Goal: Information Seeking & Learning: Learn about a topic

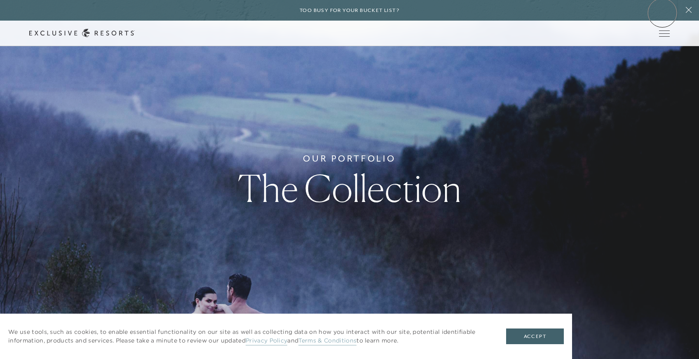
click at [662, 13] on div "Too busy for your bucket list?" at bounding box center [349, 10] width 699 height 21
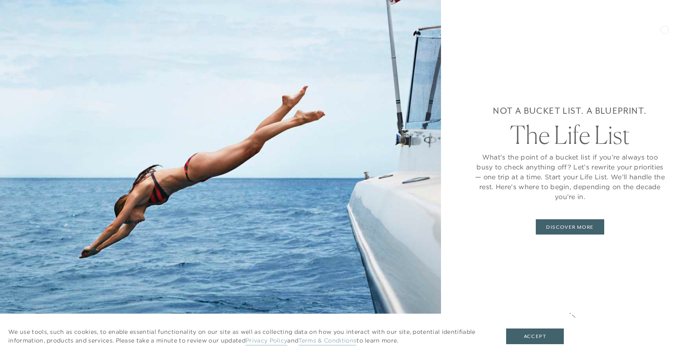
click at [664, 33] on div "Not a bucket list. A blueprint. The Life List What’s the point of a bucket list…" at bounding box center [570, 169] width 192 height 272
click at [535, 334] on button "Accept" at bounding box center [535, 336] width 58 height 16
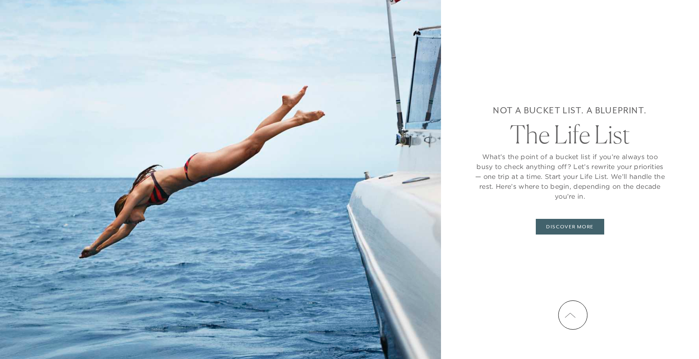
click at [573, 315] on icon at bounding box center [570, 315] width 11 height 7
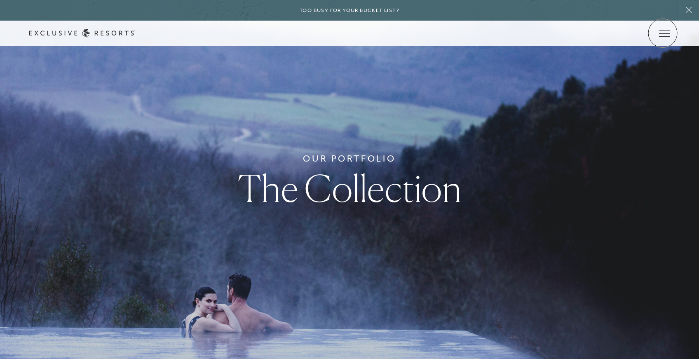
click at [0, 0] on div "Member Login" at bounding box center [0, 0] width 0 height 0
click at [0, 0] on icon at bounding box center [0, 0] width 0 height 0
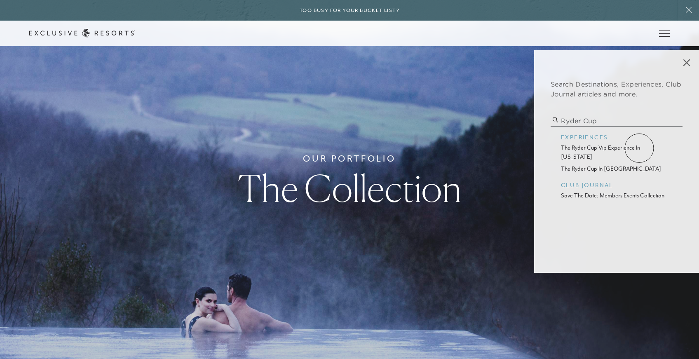
type input "ryder cup"
click at [639, 148] on p "the ryder cup vip experience in [US_STATE]" at bounding box center [616, 152] width 111 height 18
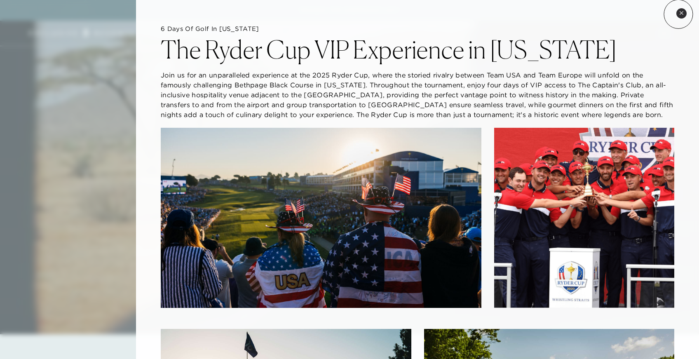
click at [678, 14] on button "Close quickview" at bounding box center [681, 13] width 10 height 10
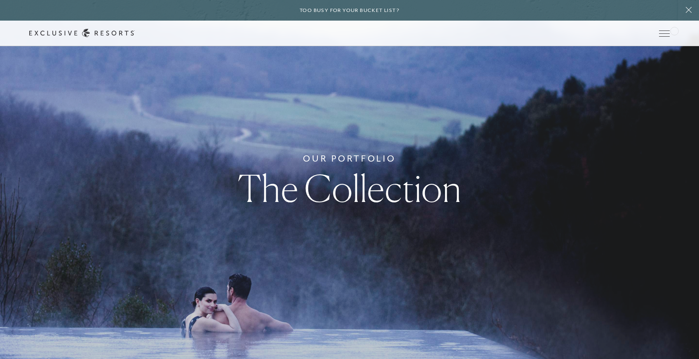
click at [0, 0] on link at bounding box center [0, 0] width 0 height 0
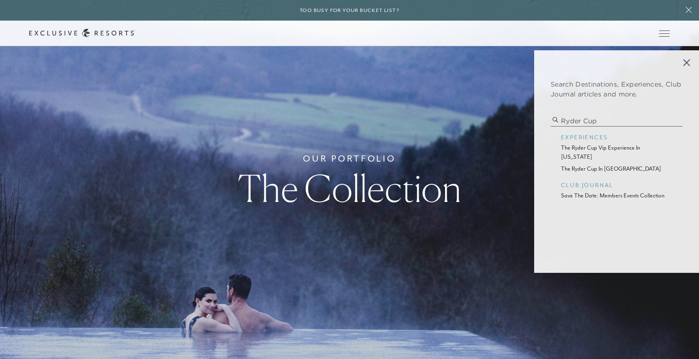
type input "ryder cup"
click at [583, 191] on p "save the date: members events collection" at bounding box center [616, 195] width 111 height 9
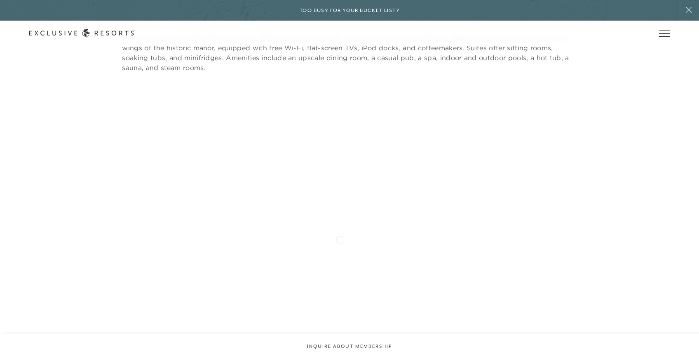
scroll to position [3291, 0]
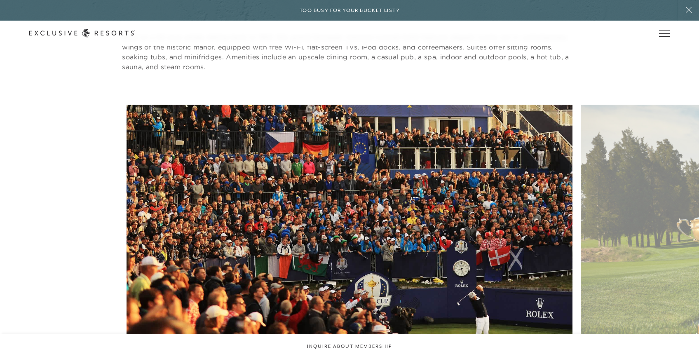
click at [386, 218] on figure "Step onto the iconic fairways of Bethpage Black" at bounding box center [349, 258] width 446 height 307
click at [358, 319] on figure "Step onto the iconic fairways of Bethpage Black" at bounding box center [349, 258] width 446 height 307
click at [349, 295] on figure "Step onto the iconic fairways of Bethpage Black" at bounding box center [349, 258] width 446 height 307
click at [349, 259] on figure "Step onto the iconic fairways of Bethpage Black" at bounding box center [349, 258] width 446 height 307
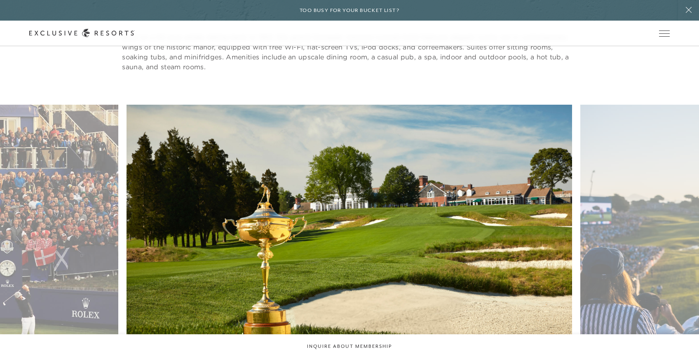
click at [336, 199] on figure "The coveted Ryder Cup" at bounding box center [349, 258] width 446 height 307
click at [342, 316] on figure "The coveted Ryder Cup" at bounding box center [349, 258] width 446 height 307
click at [340, 316] on figure "The coveted Ryder Cup" at bounding box center [349, 258] width 446 height 307
click at [351, 253] on figure "The coveted Ryder Cup" at bounding box center [349, 258] width 446 height 307
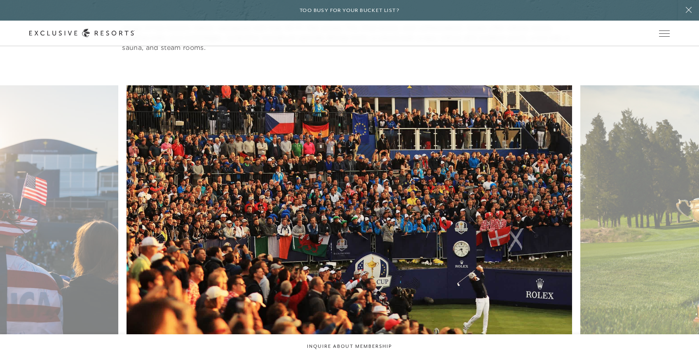
scroll to position [2362, 0]
